Goal: Information Seeking & Learning: Learn about a topic

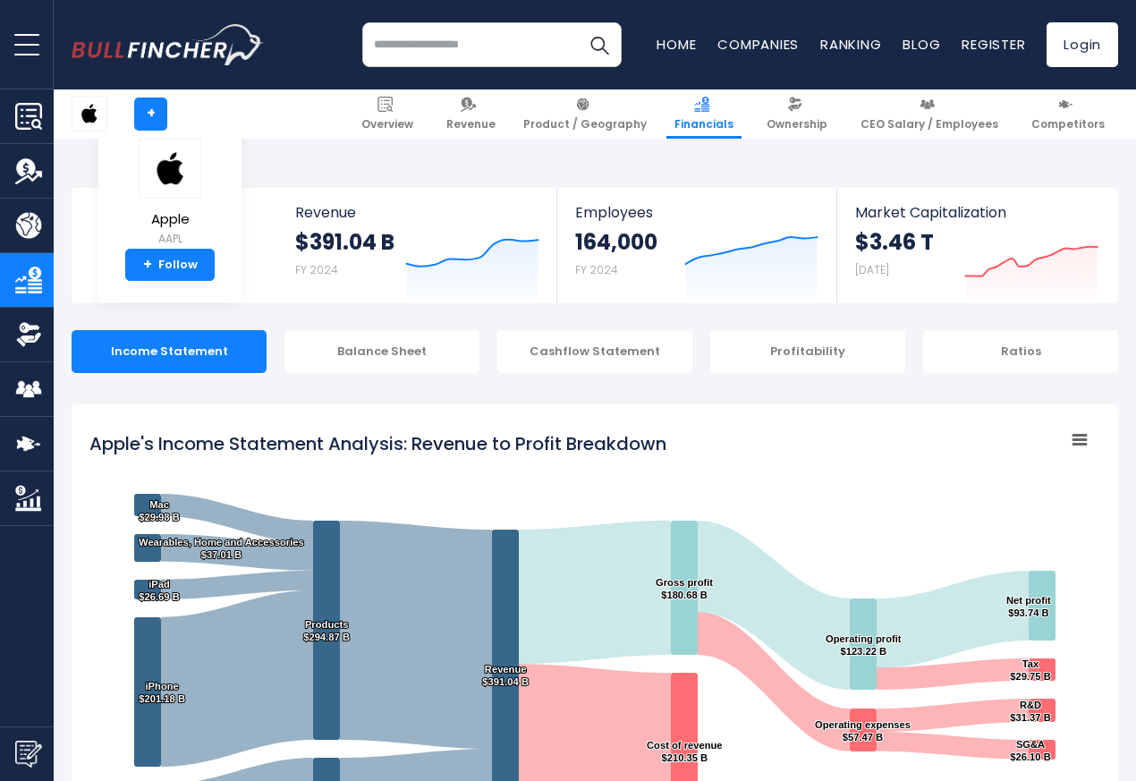
scroll to position [968, 0]
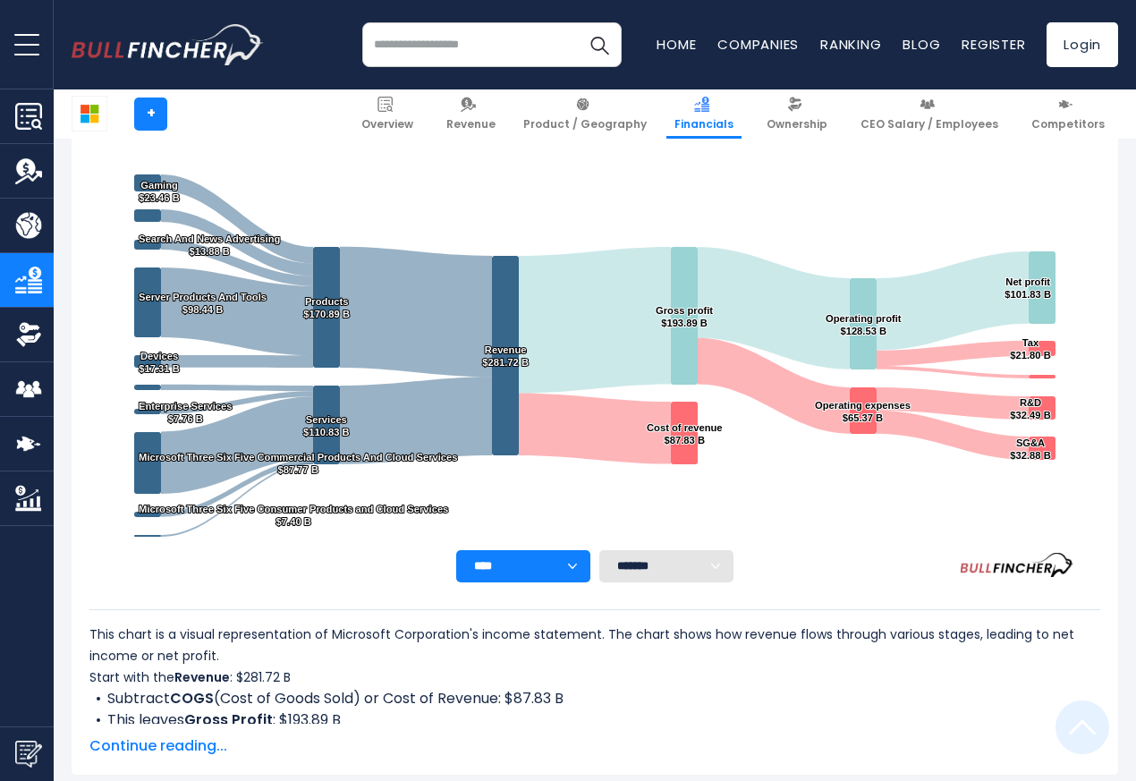
scroll to position [968, 0]
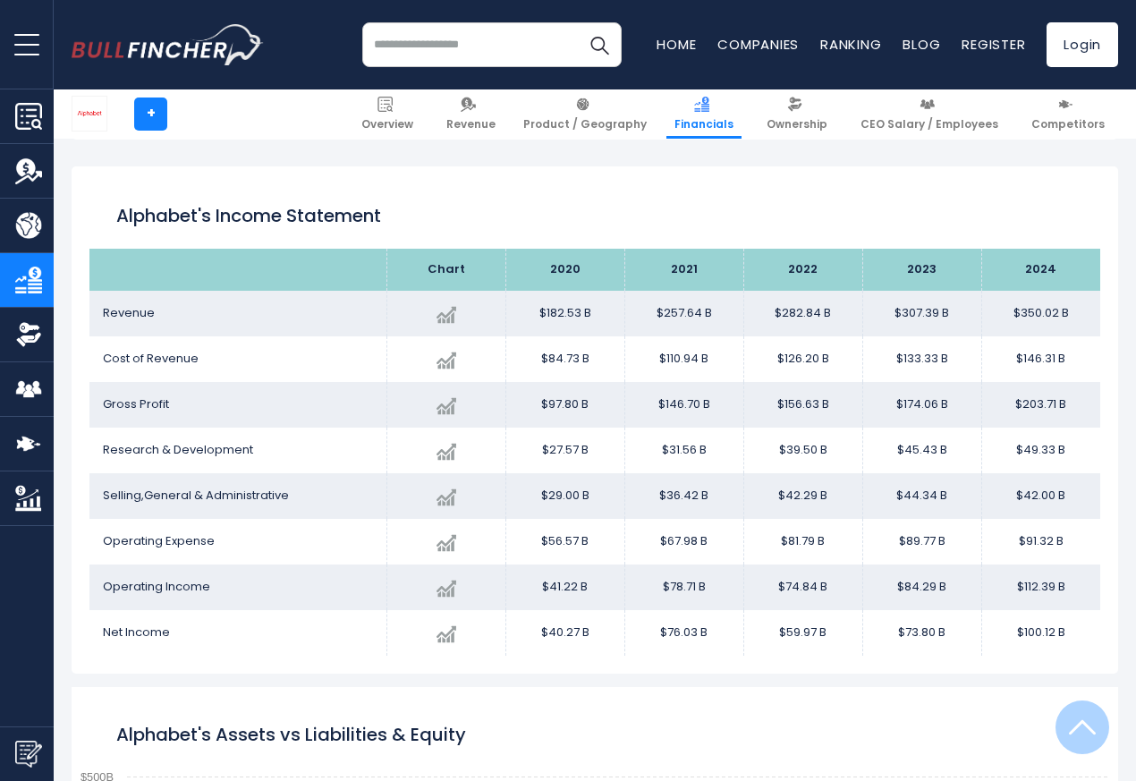
scroll to position [968, 0]
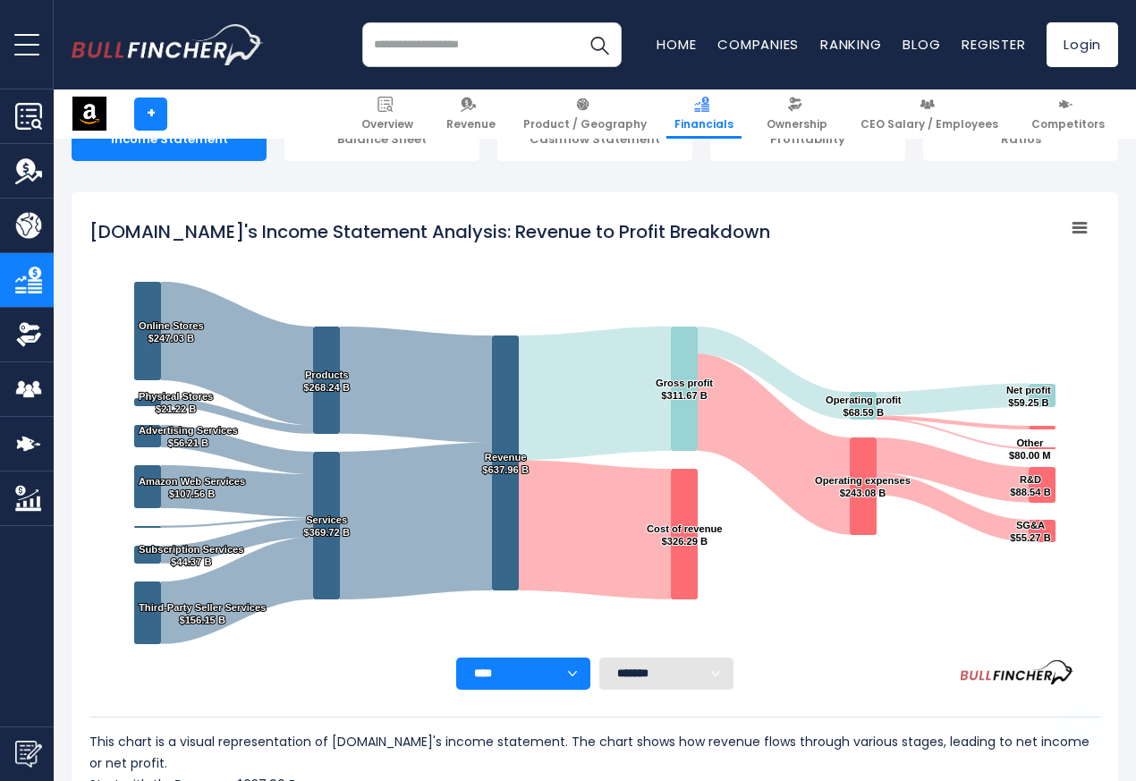
scroll to position [968, 0]
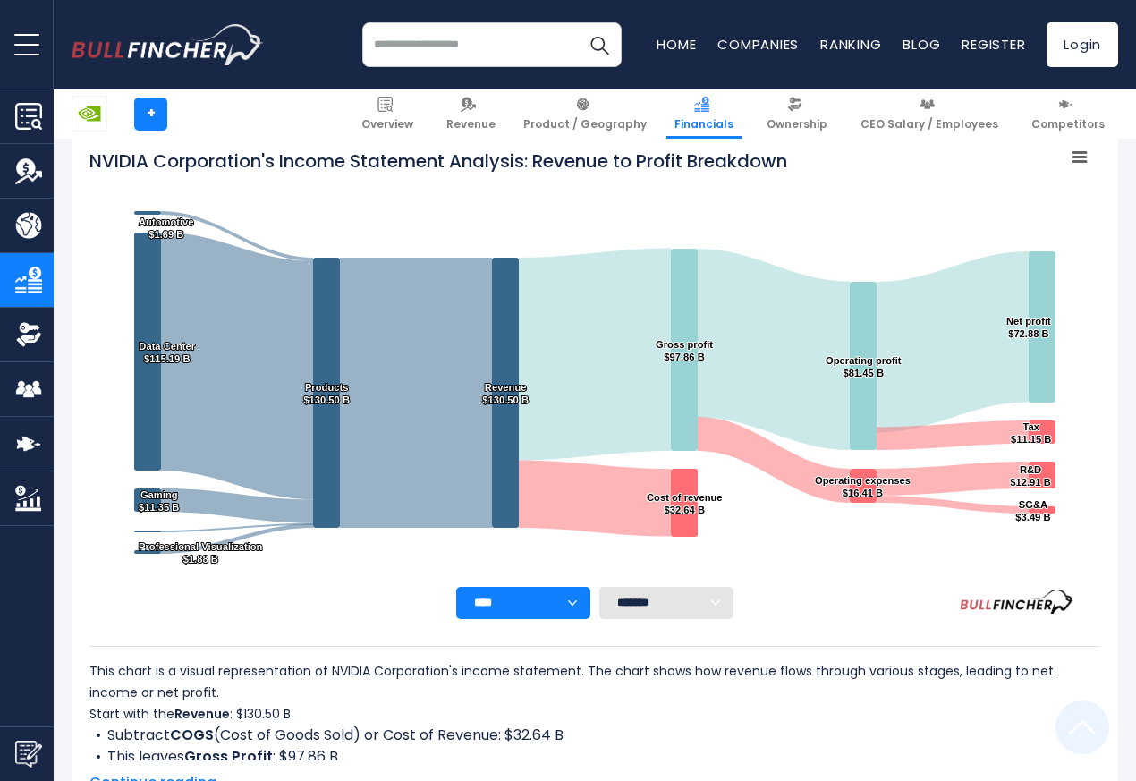
scroll to position [968, 0]
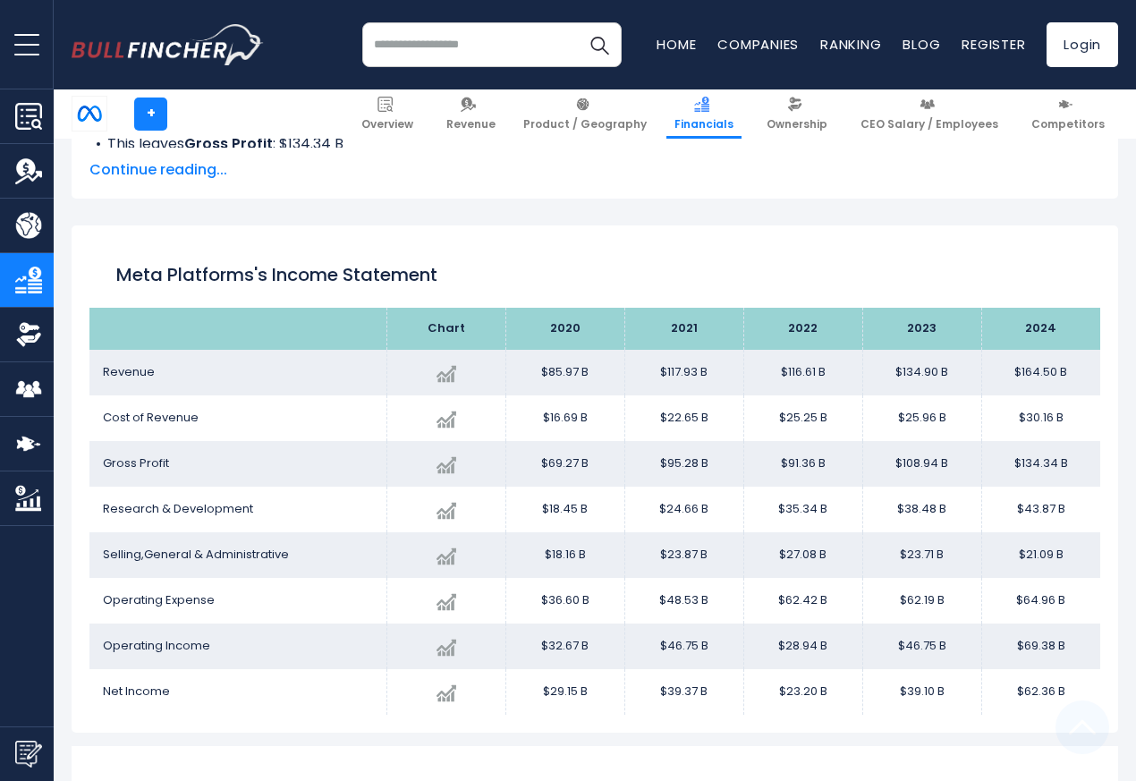
scroll to position [968, 0]
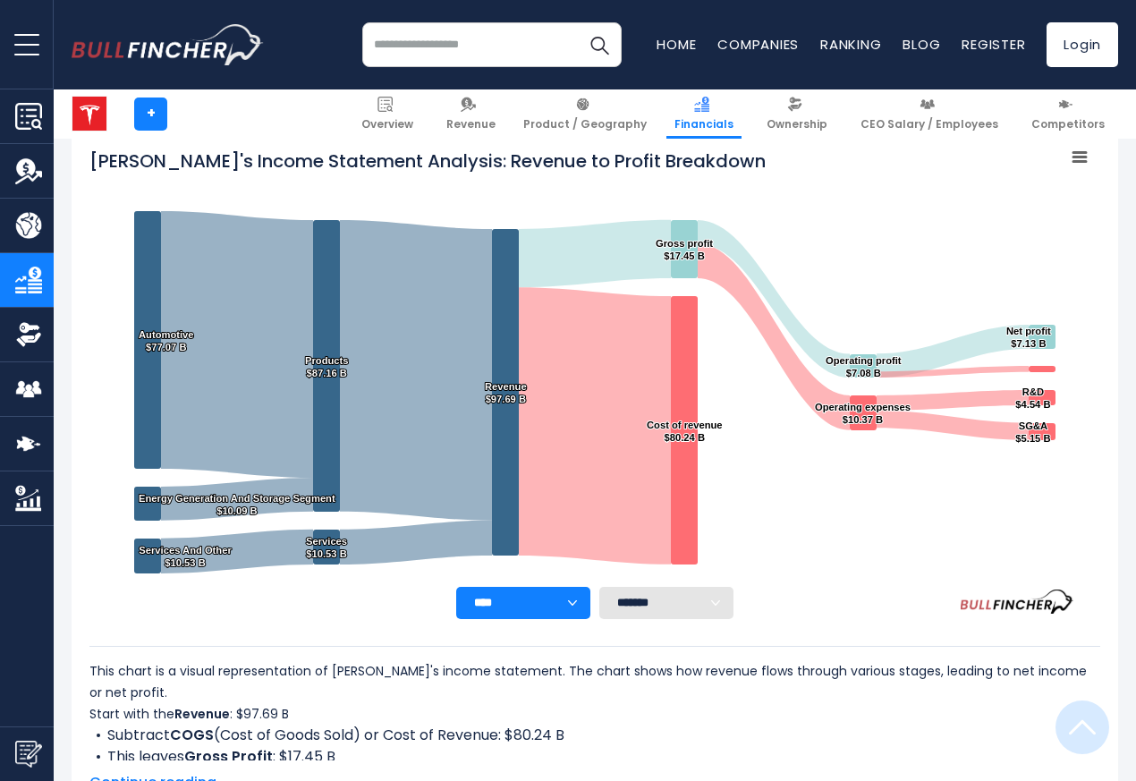
scroll to position [968, 0]
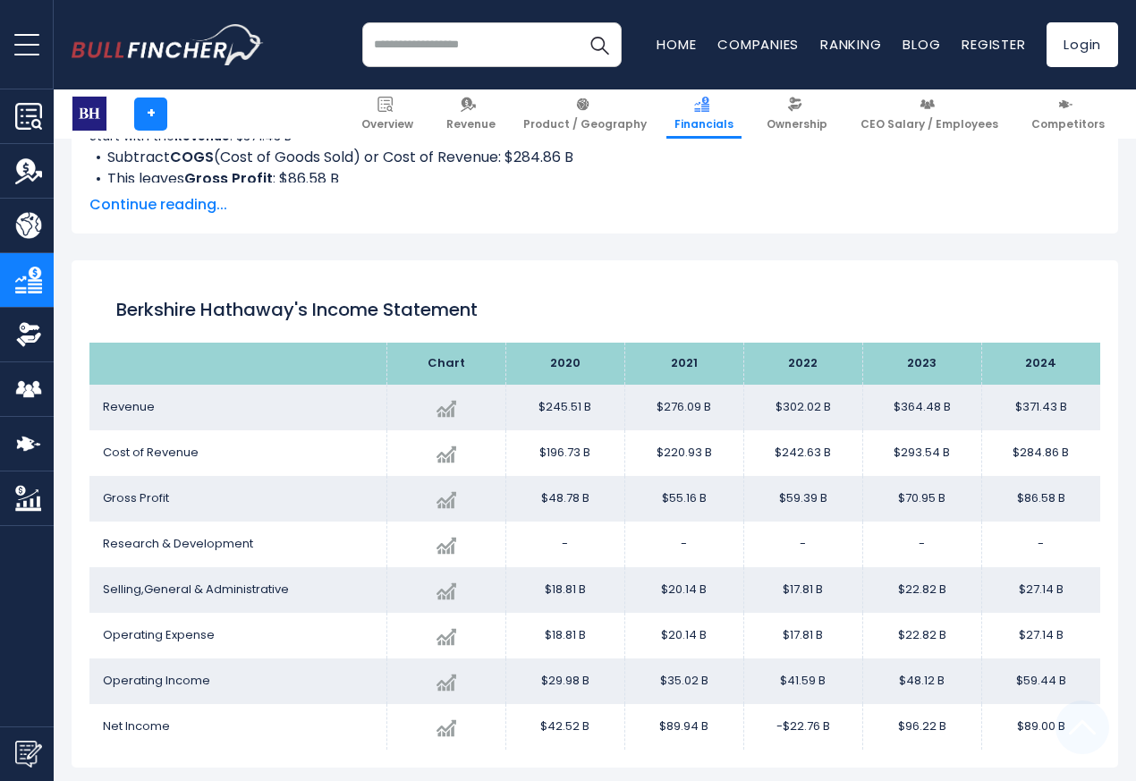
scroll to position [968, 0]
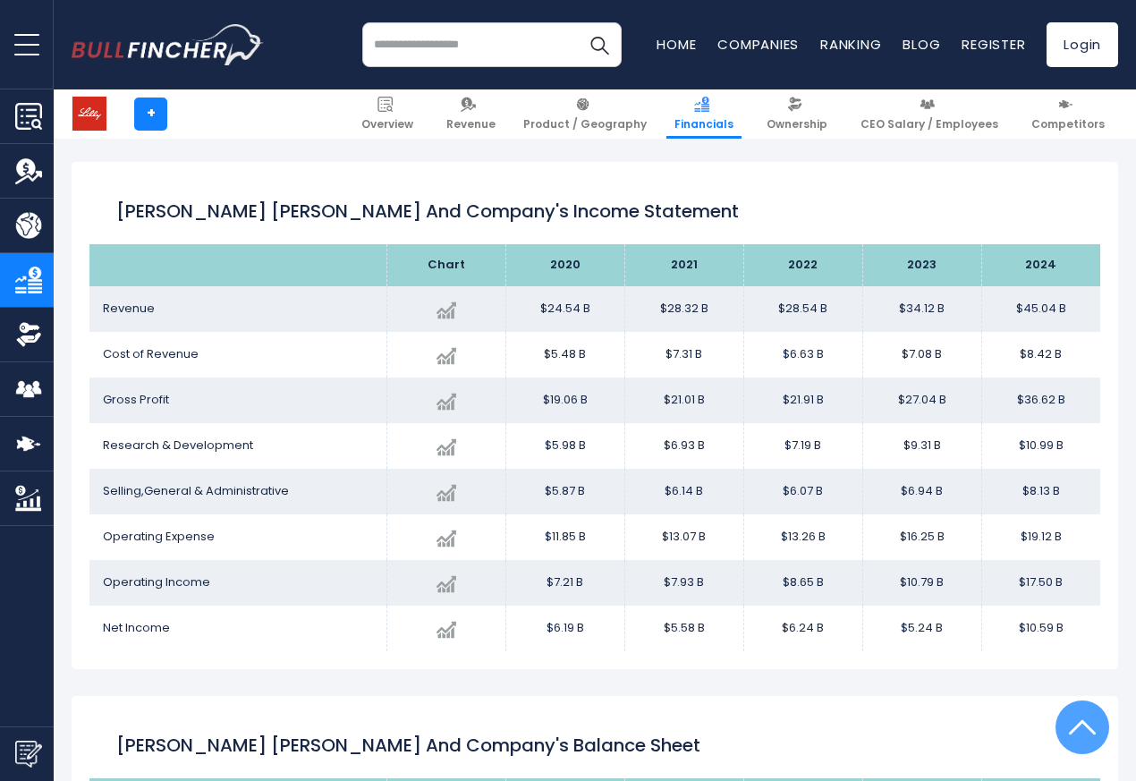
scroll to position [968, 0]
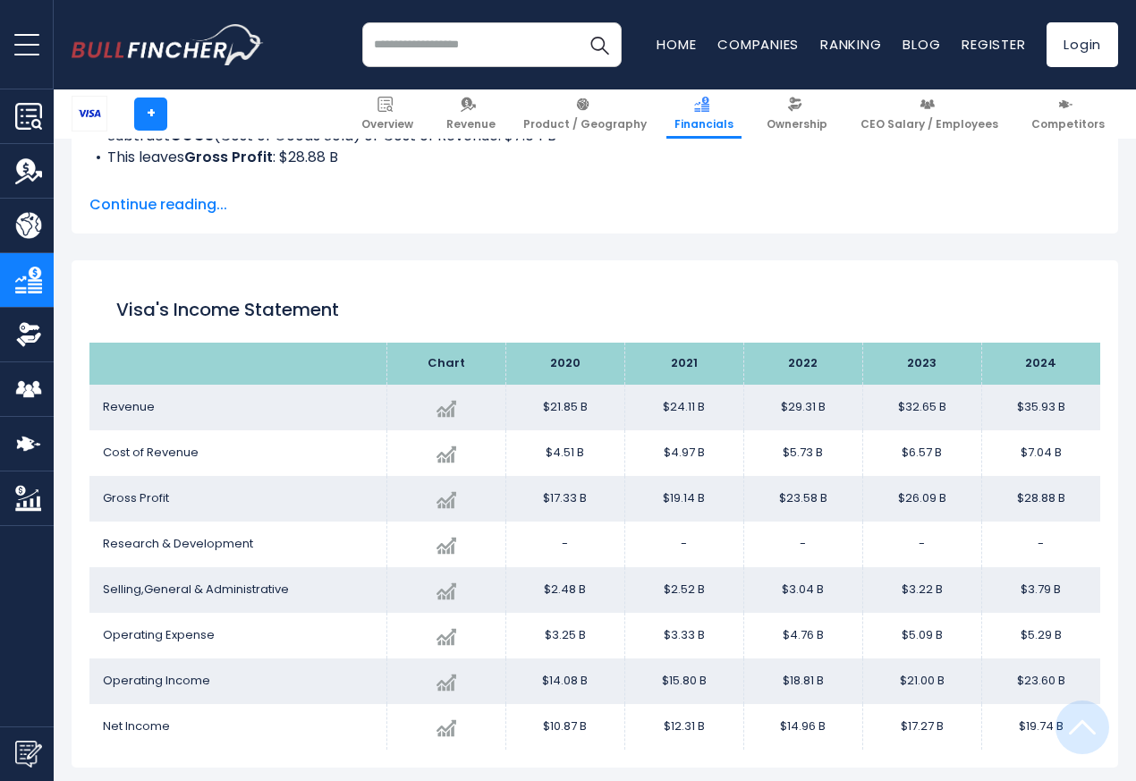
scroll to position [968, 0]
